Goal: Navigation & Orientation: Find specific page/section

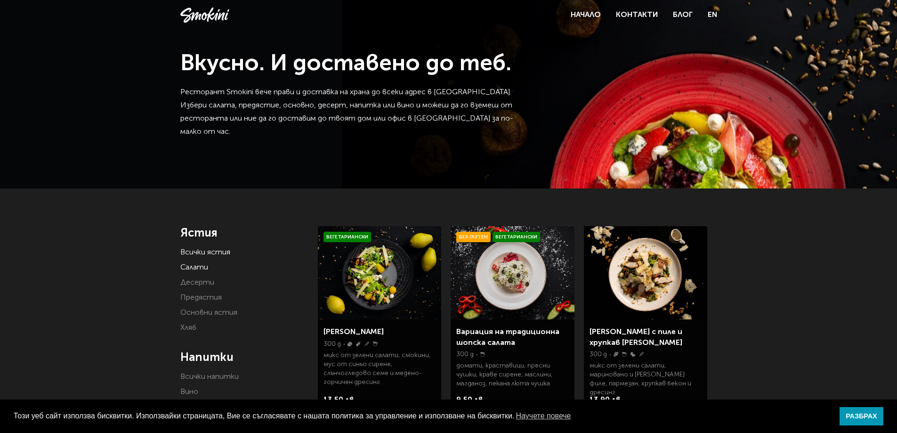
click at [202, 265] on link "Салати" at bounding box center [194, 268] width 28 height 8
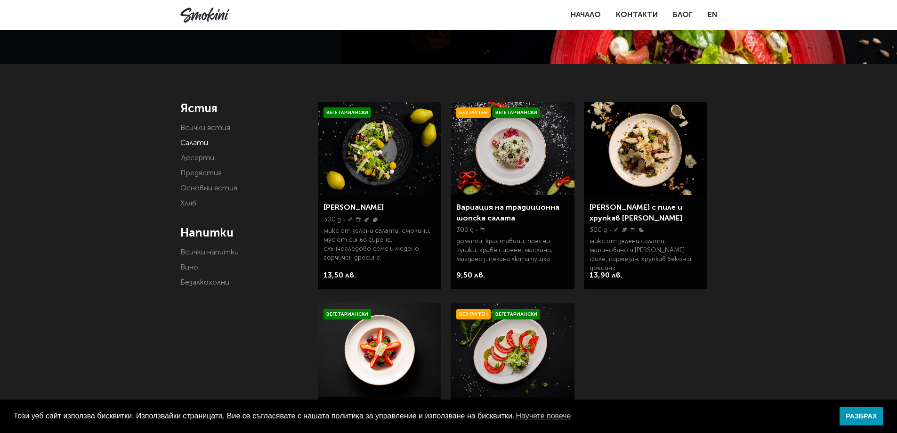
scroll to position [141, 0]
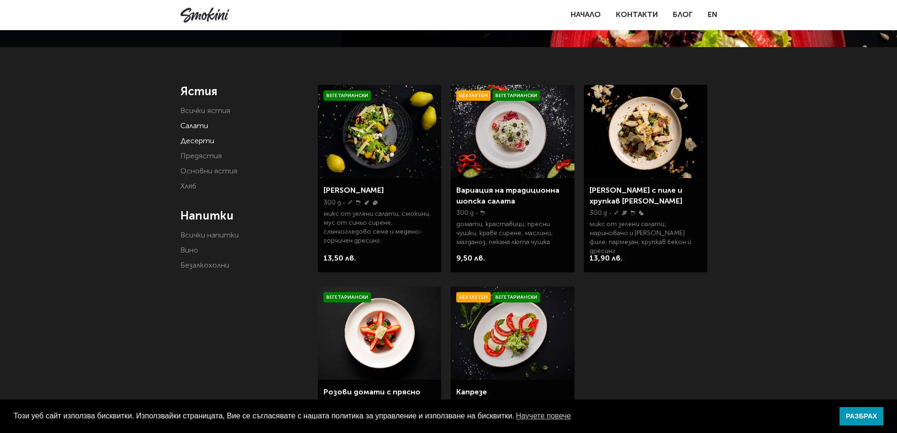
click at [201, 140] on link "Десерти" at bounding box center [197, 141] width 34 height 8
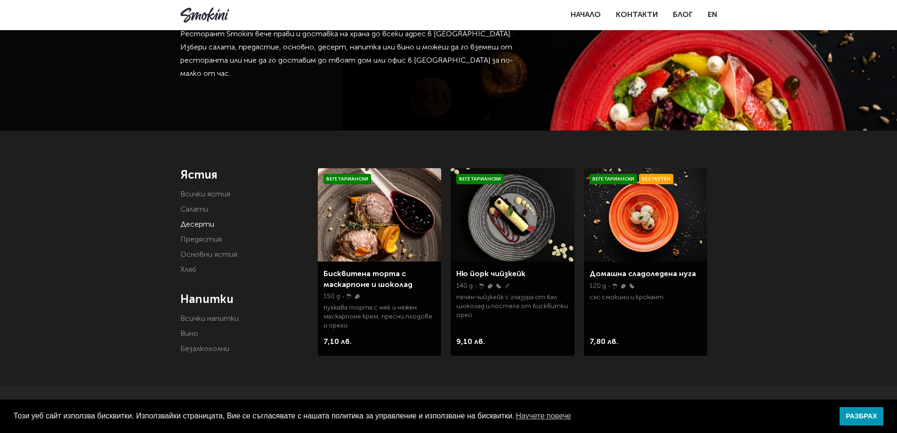
scroll to position [141, 0]
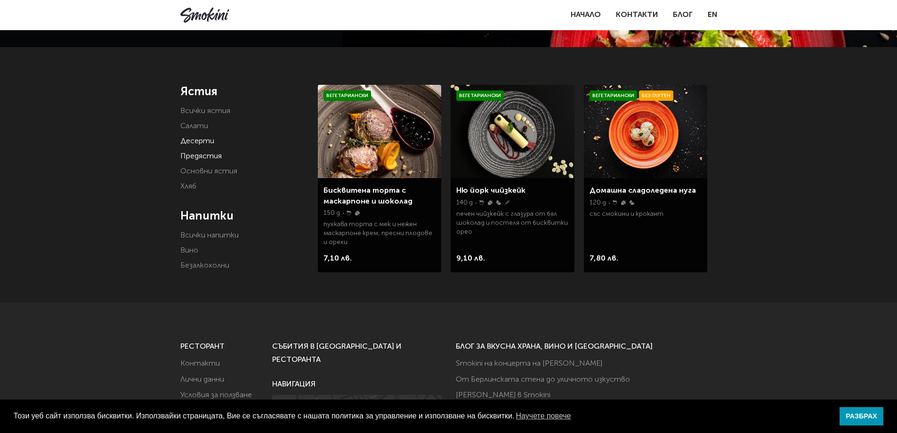
click at [211, 153] on link "Предястия" at bounding box center [200, 157] width 41 height 8
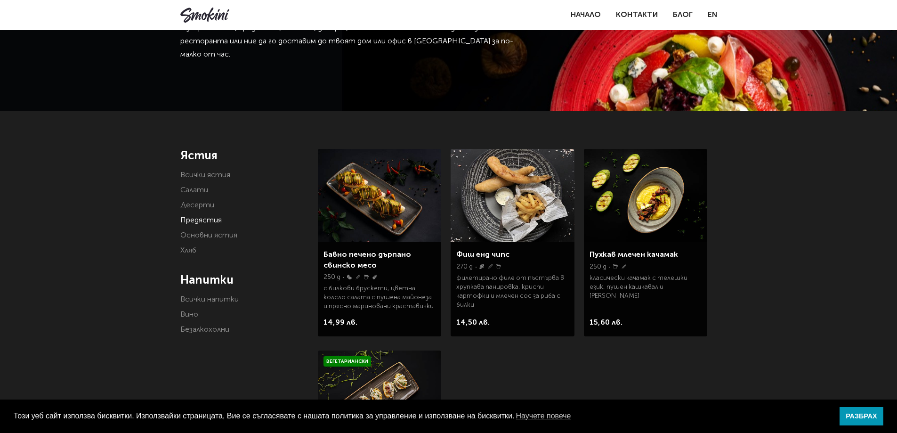
scroll to position [94, 0]
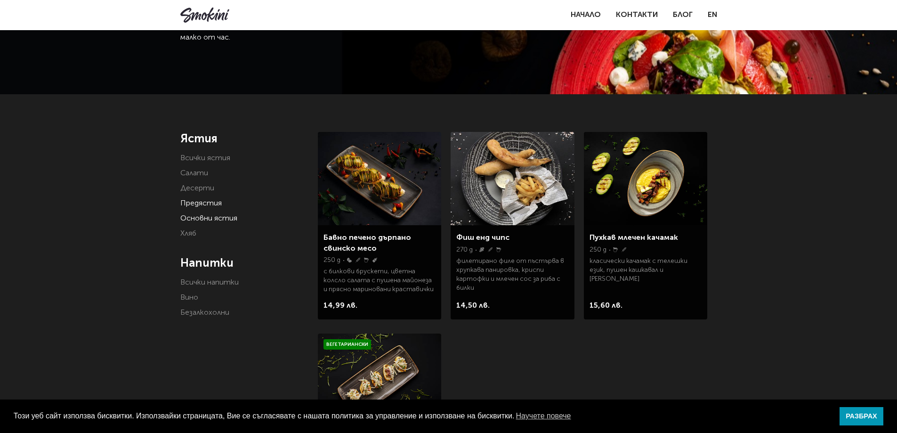
click at [219, 220] on link "Основни ястия" at bounding box center [208, 219] width 57 height 8
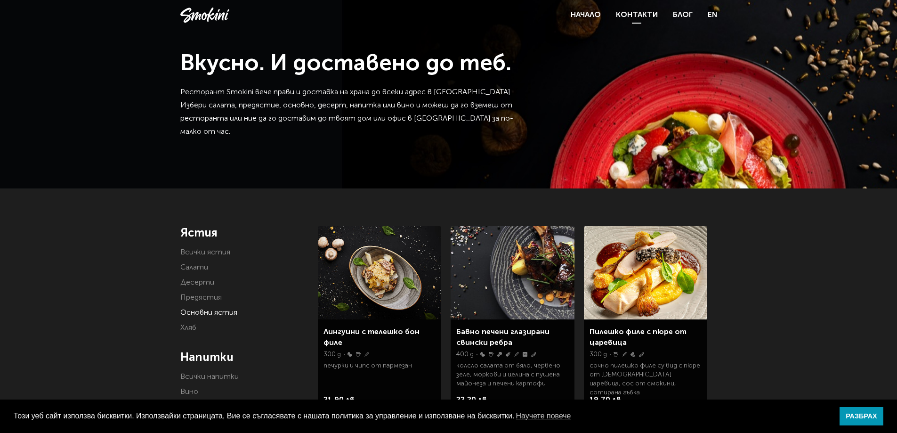
click at [626, 16] on link "Контакти" at bounding box center [637, 15] width 42 height 8
